Goal: Register for event/course

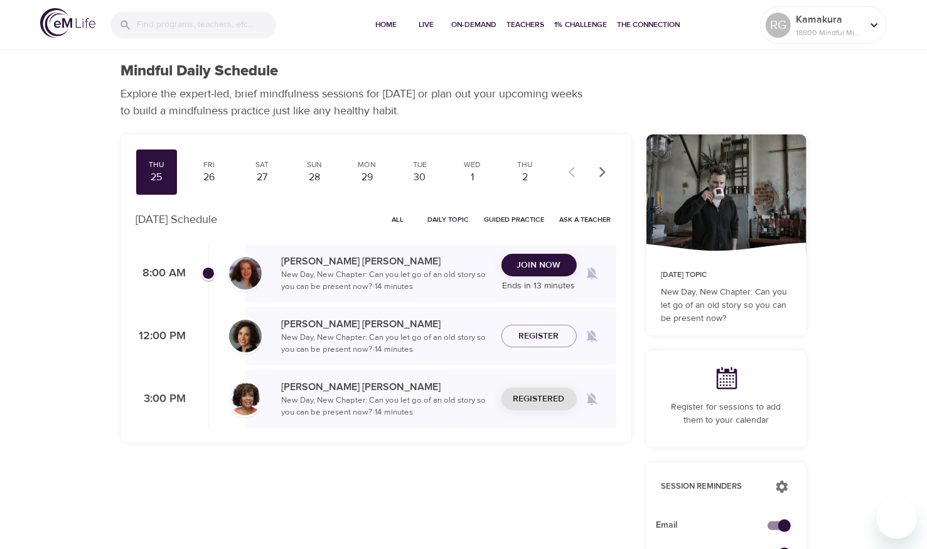
click at [544, 269] on span "Join Now" at bounding box center [539, 265] width 44 height 16
